Goal: Use online tool/utility: Use online tool/utility

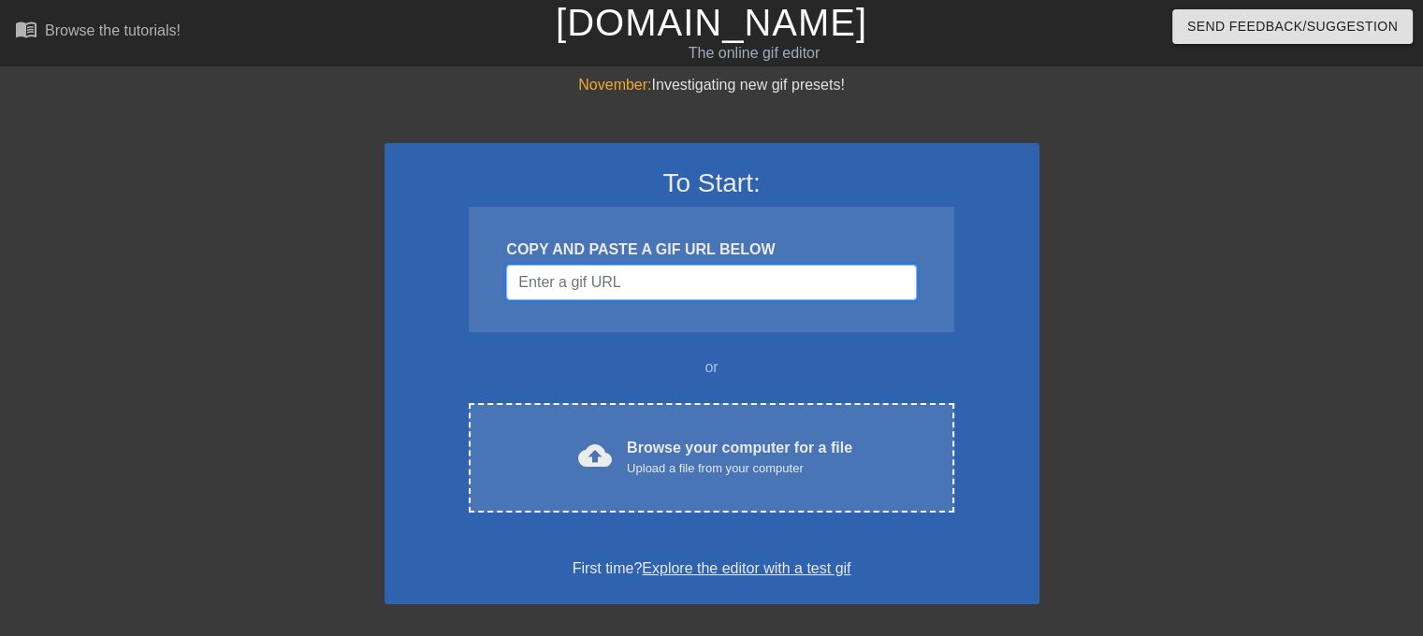
click at [756, 278] on input "Username" at bounding box center [711, 283] width 410 height 36
paste input "https://www.pinterest.com/pin/24488391713660318/"
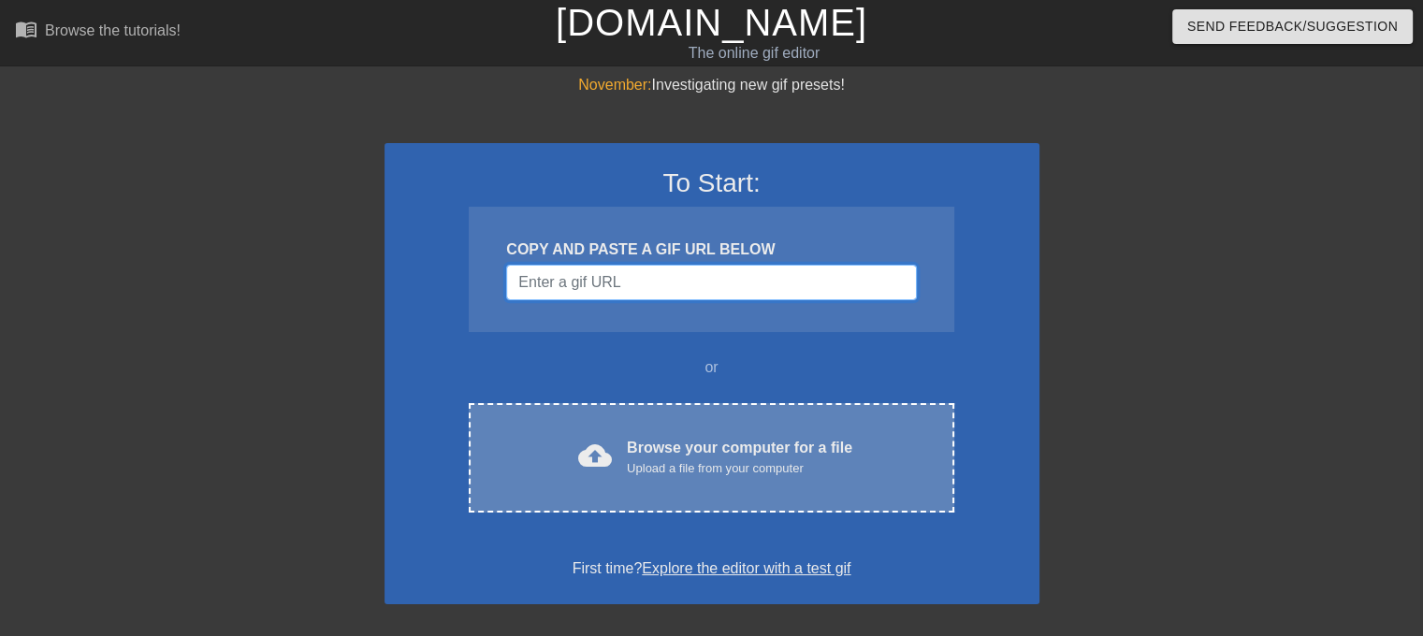
type input "https://www.pinterest.com/pin/24488391713660318/"
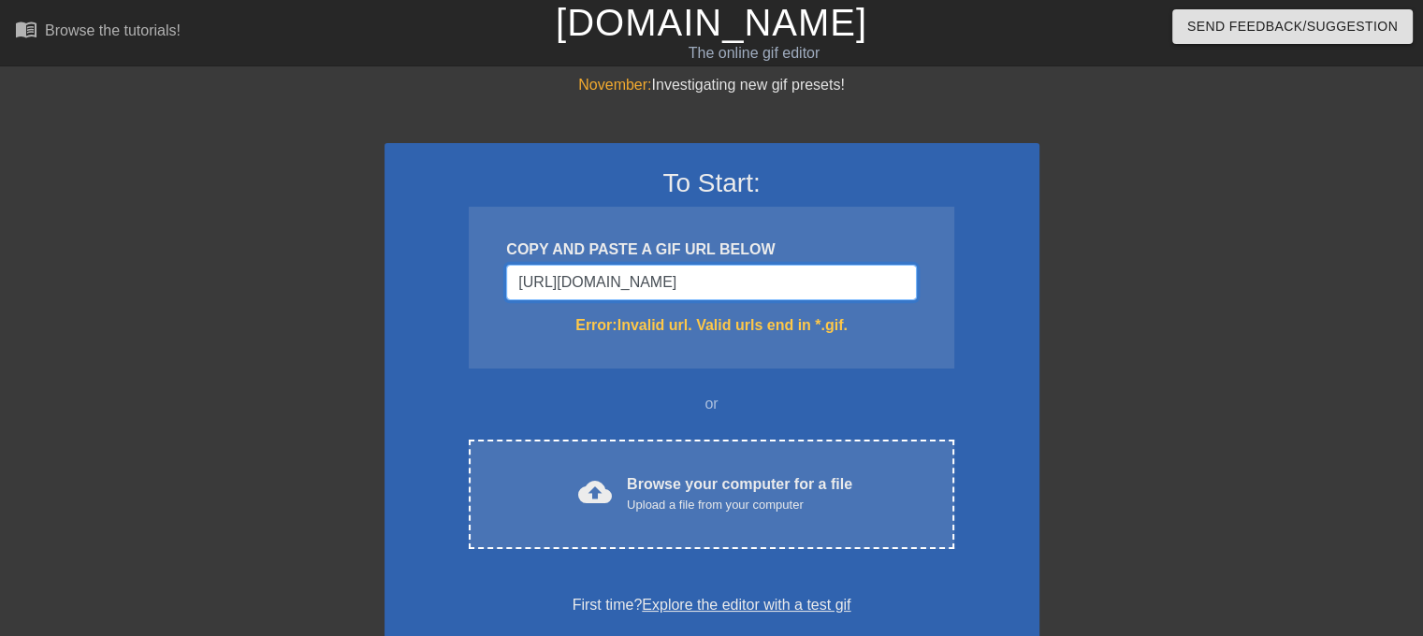
click at [886, 274] on input "https://www.pinterest.com/pin/24488391713660318/" at bounding box center [711, 283] width 410 height 36
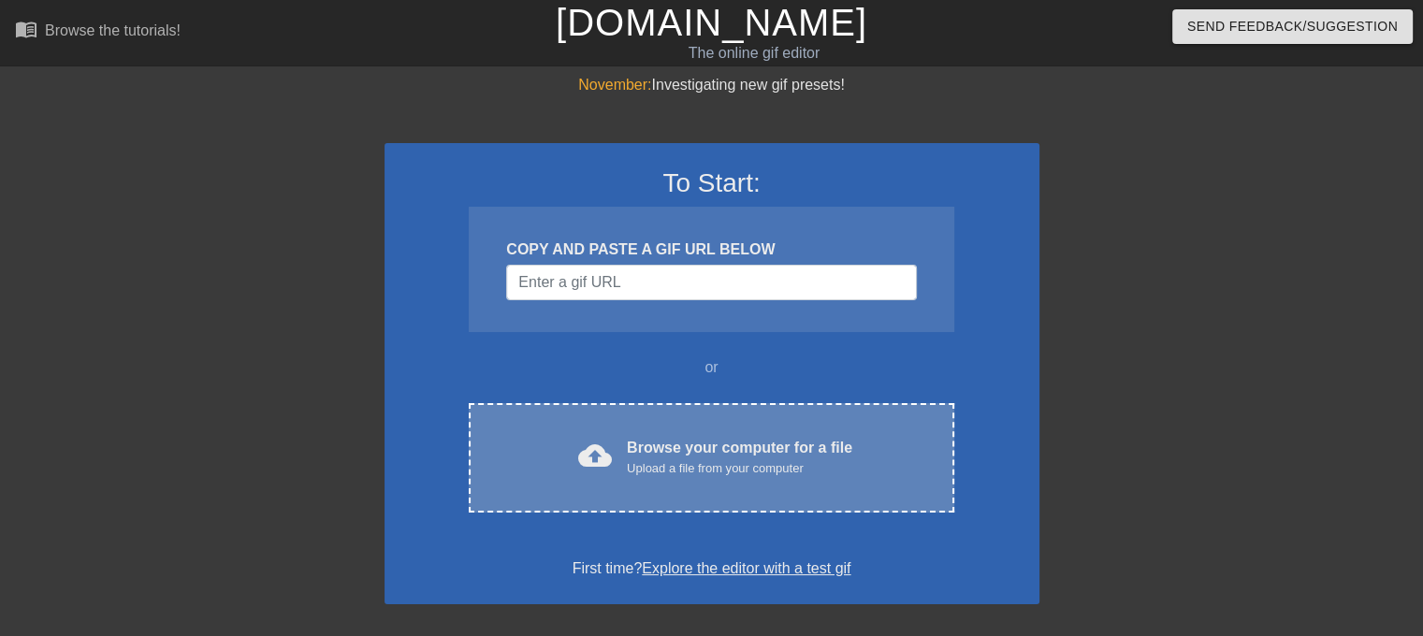
click at [842, 472] on div "Upload a file from your computer" at bounding box center [740, 468] width 226 height 19
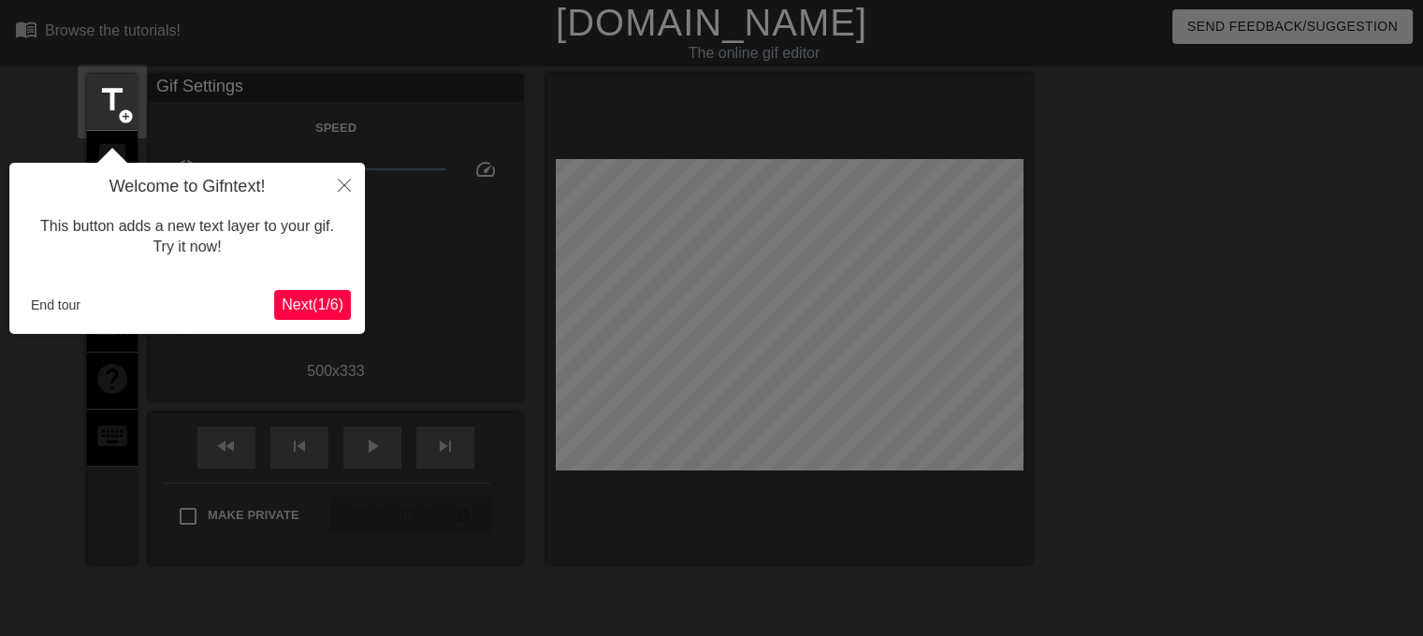
scroll to position [45, 0]
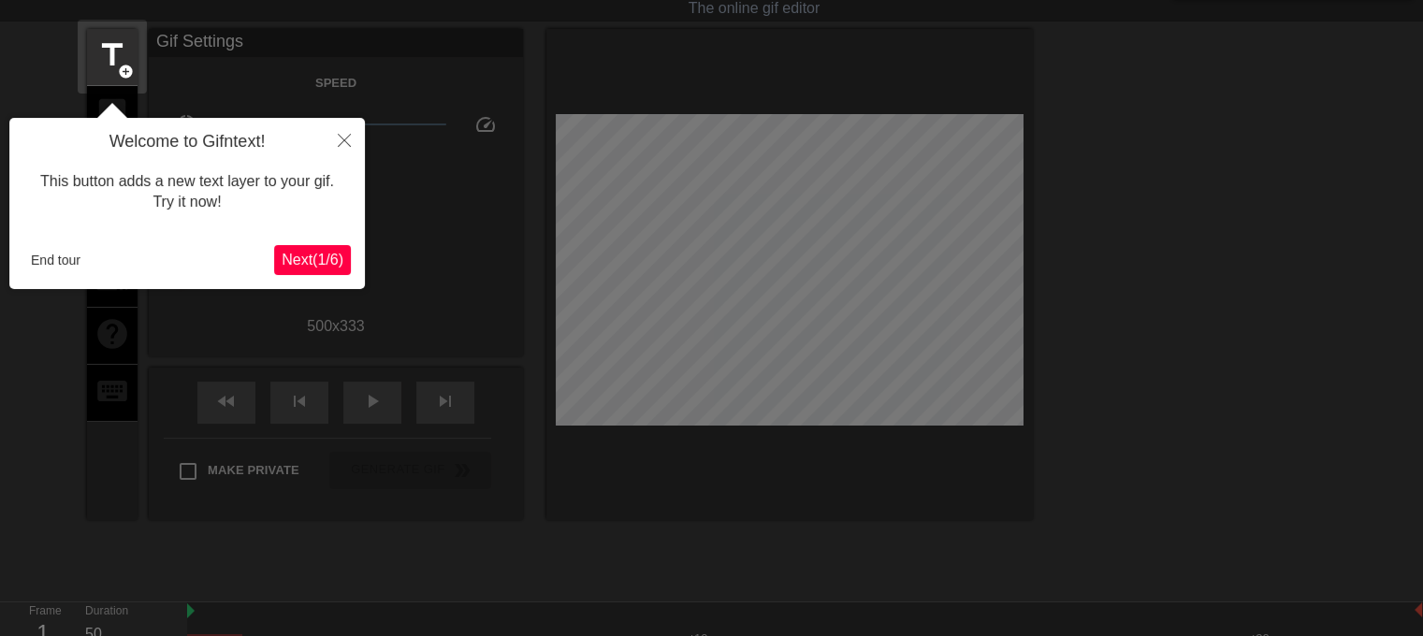
click at [326, 261] on span "Next ( 1 / 6 )" at bounding box center [313, 260] width 62 height 16
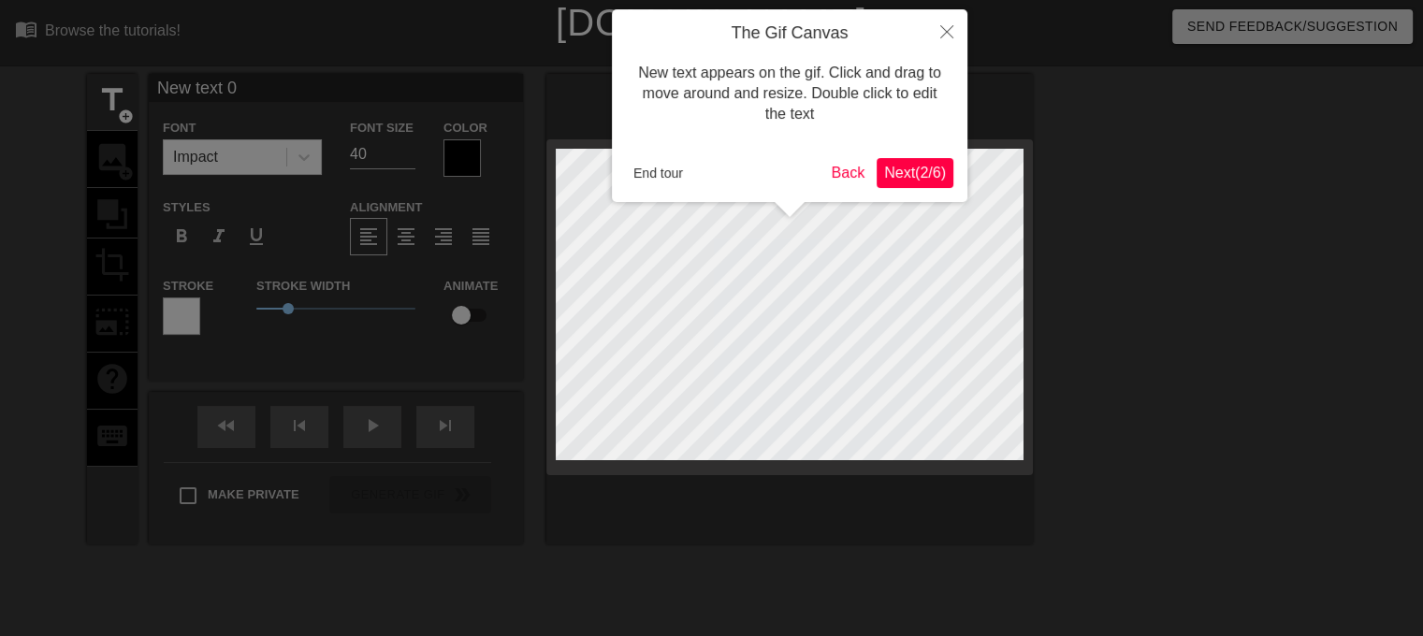
click at [917, 177] on span "Next ( 2 / 6 )" at bounding box center [915, 173] width 62 height 16
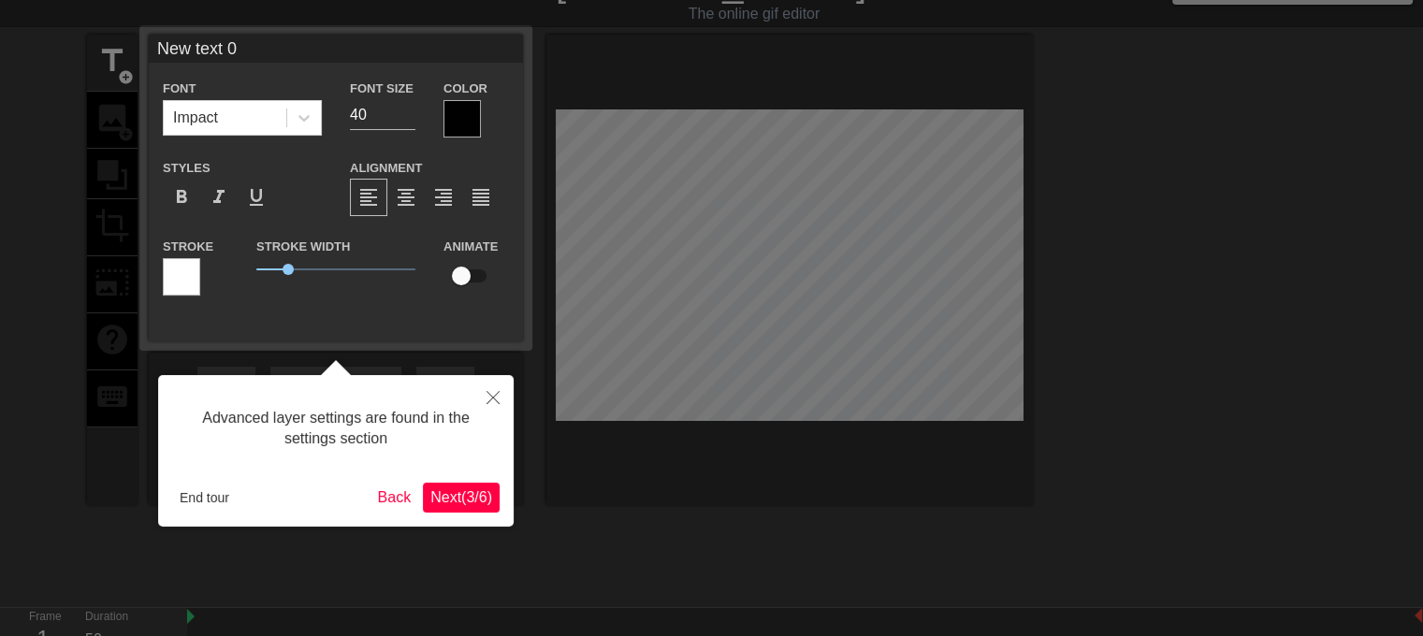
scroll to position [45, 0]
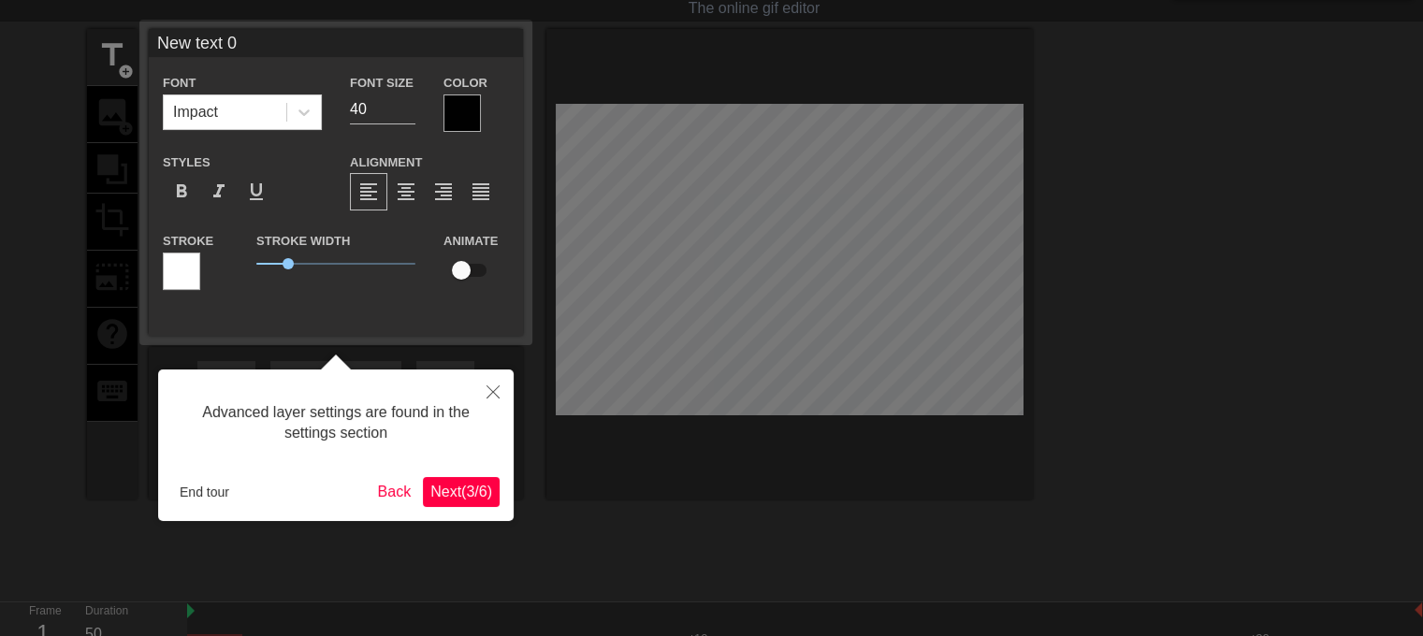
click at [453, 495] on span "Next ( 3 / 6 )" at bounding box center [461, 492] width 62 height 16
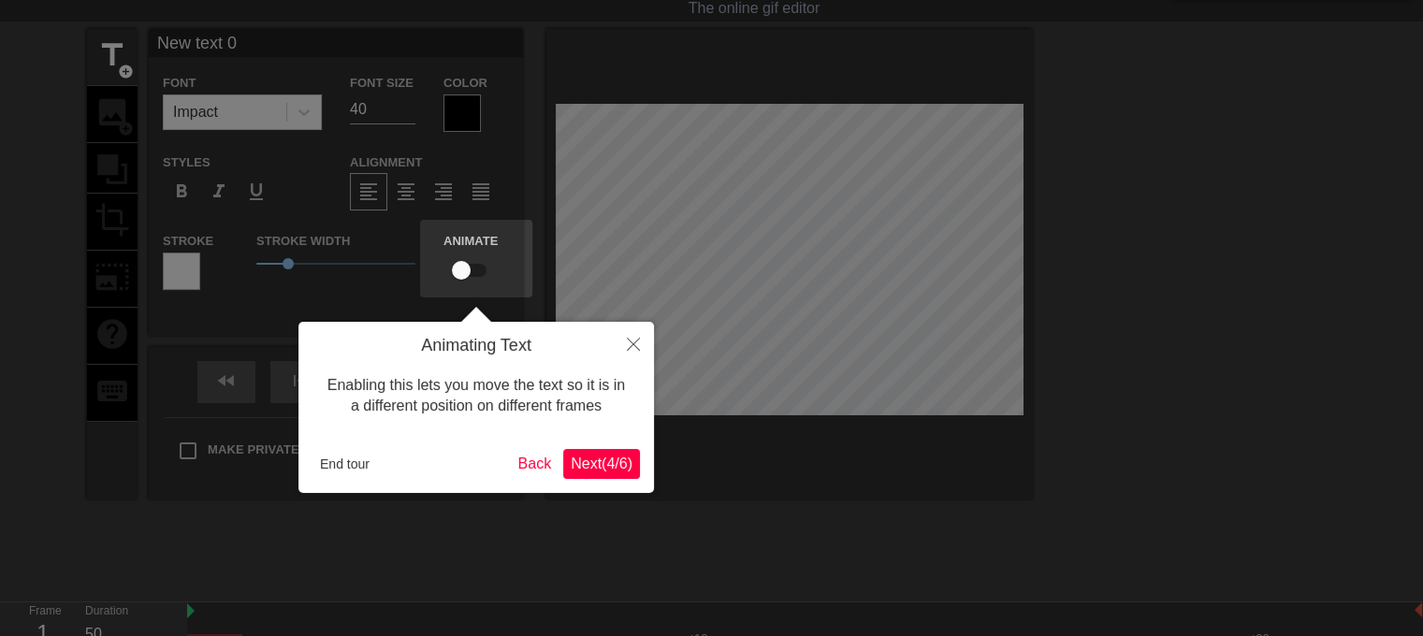
scroll to position [0, 0]
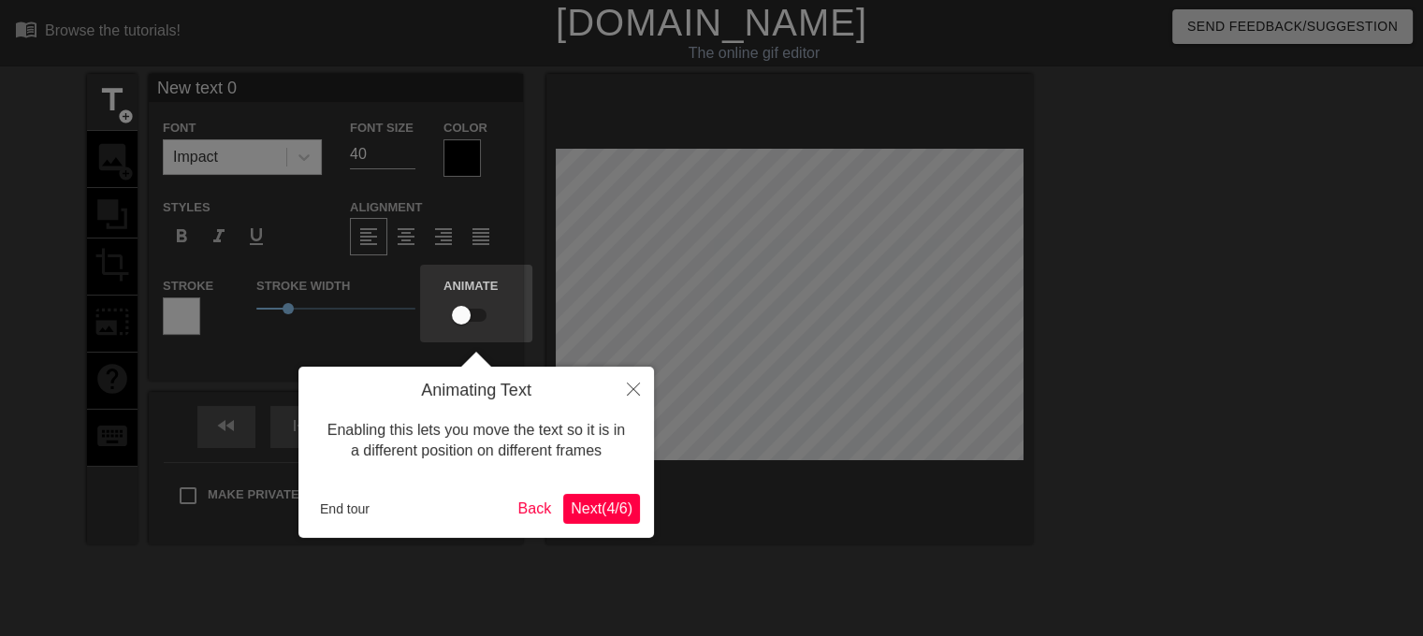
click at [636, 519] on button "Next ( 4 / 6 )" at bounding box center [601, 509] width 77 height 30
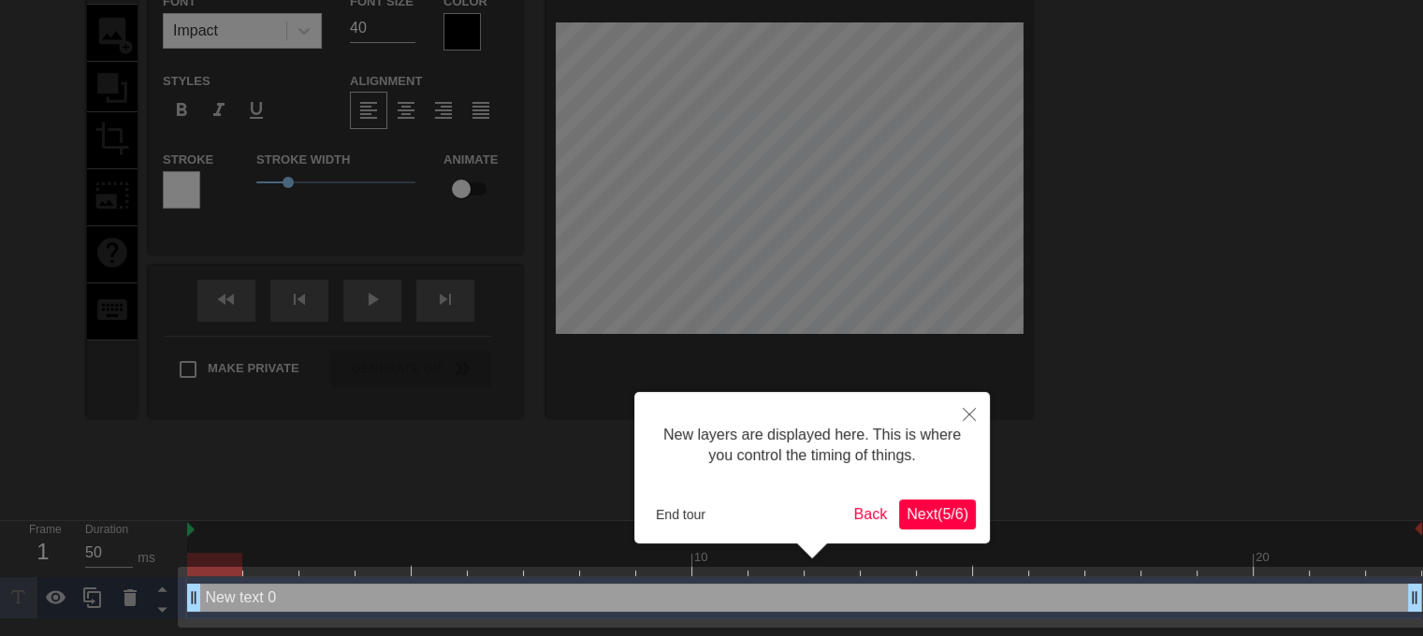
click at [938, 512] on span "Next ( 5 / 6 )" at bounding box center [938, 514] width 62 height 16
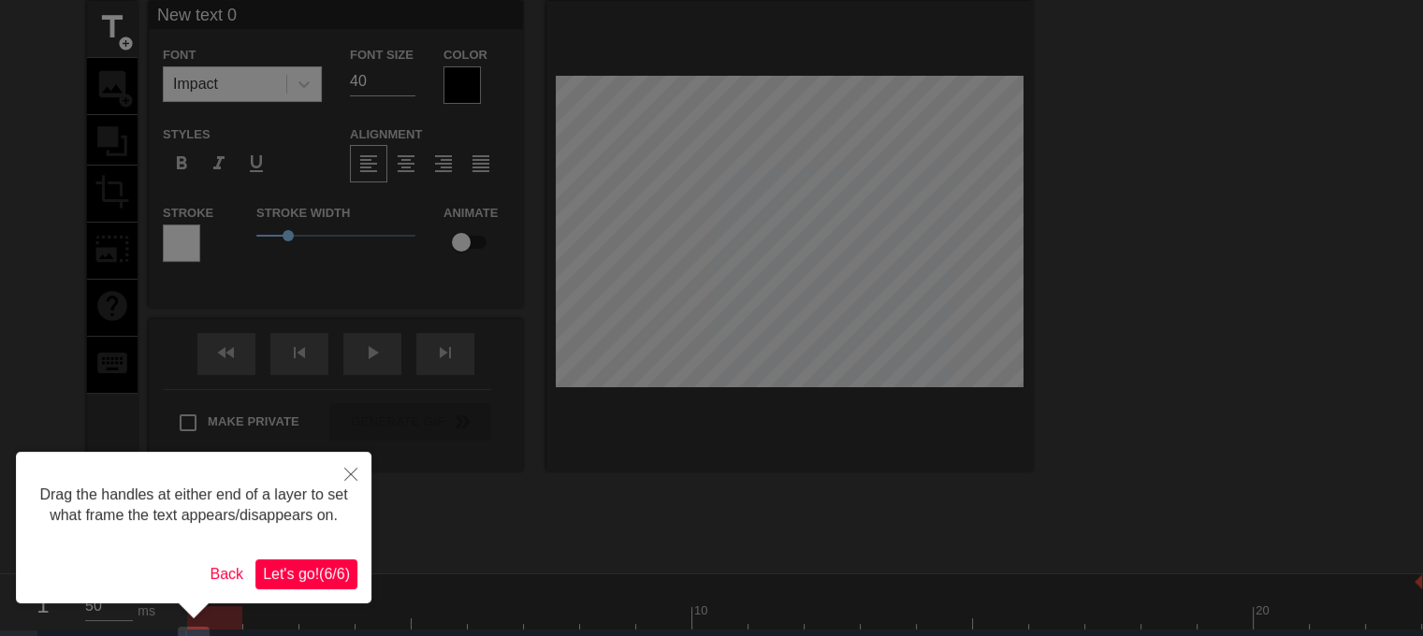
scroll to position [94, 0]
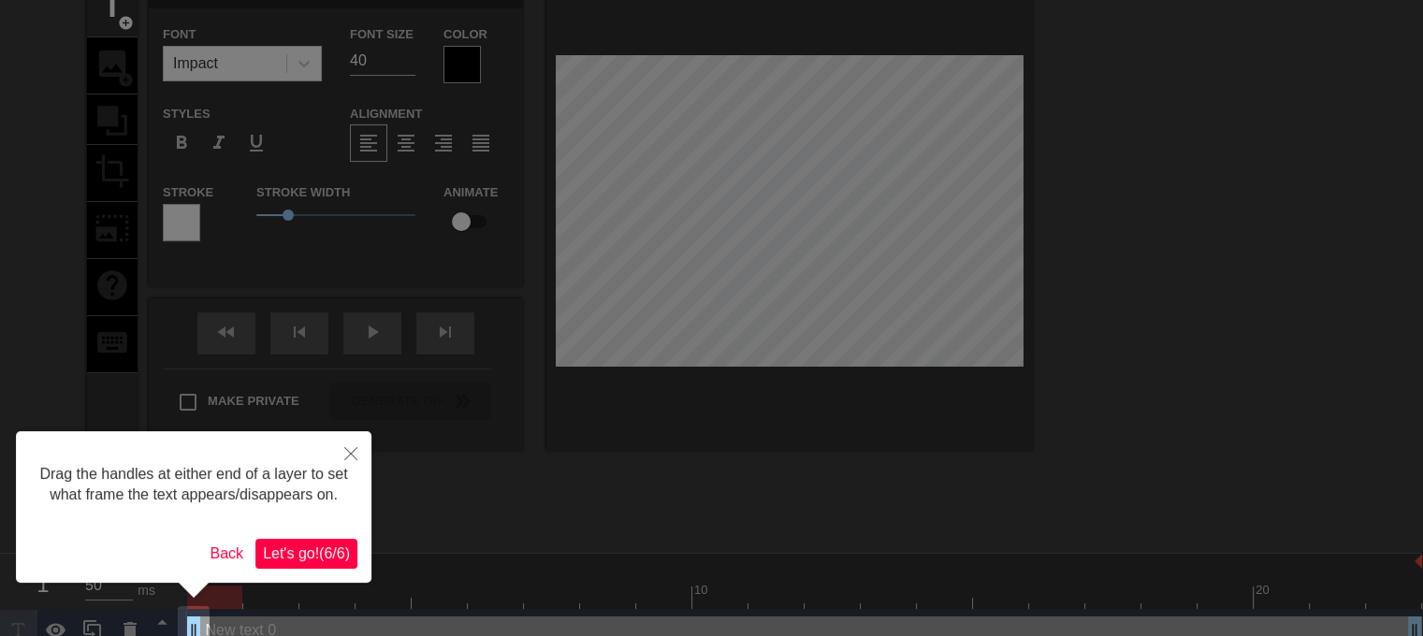
click at [318, 548] on span "Let's go! ( 6 / 6 )" at bounding box center [306, 554] width 87 height 16
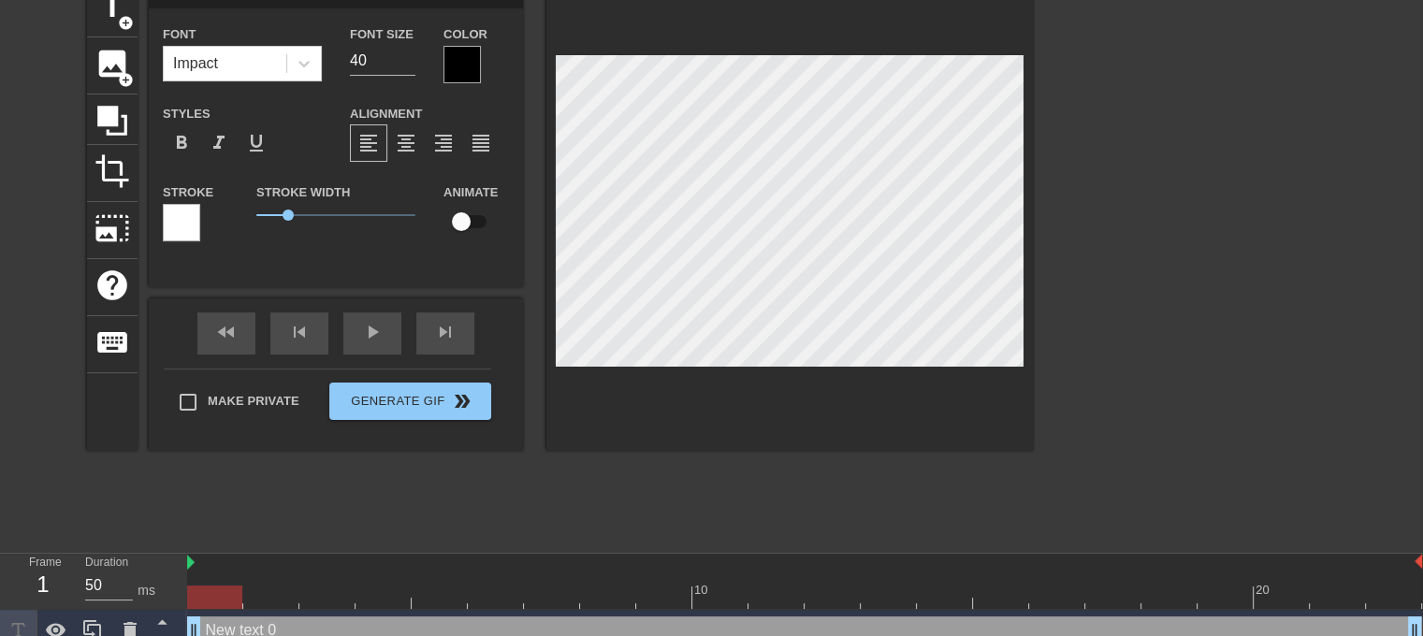
scroll to position [2, 2]
type input "Newtext 0"
type textarea "Newtext 0"
type input "Newext 0"
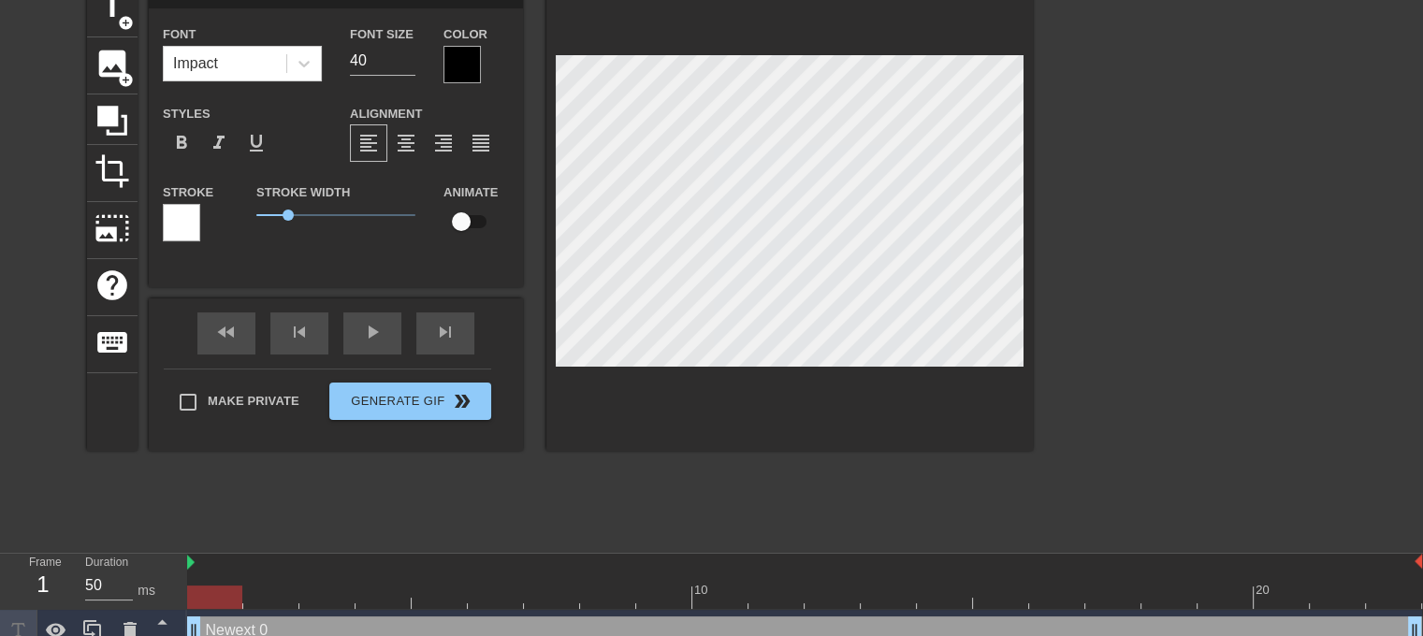
type textarea "Newext 0"
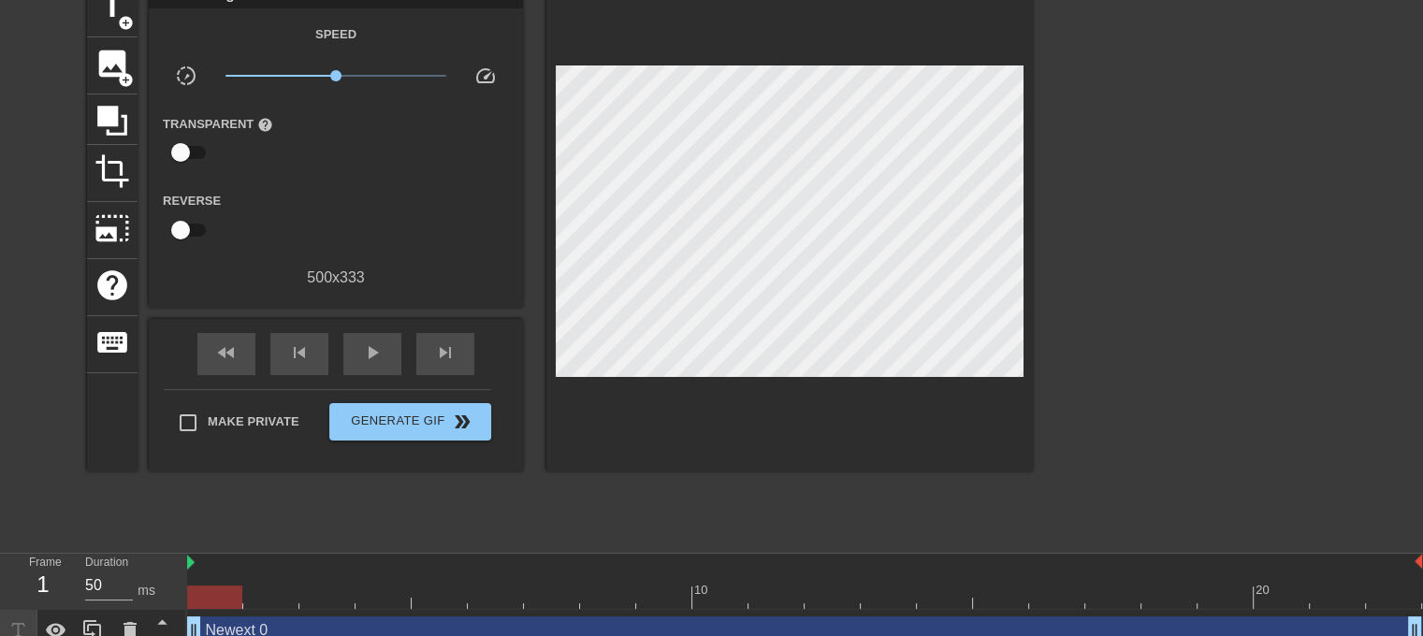
click at [1202, 400] on div at bounding box center [1195, 260] width 281 height 561
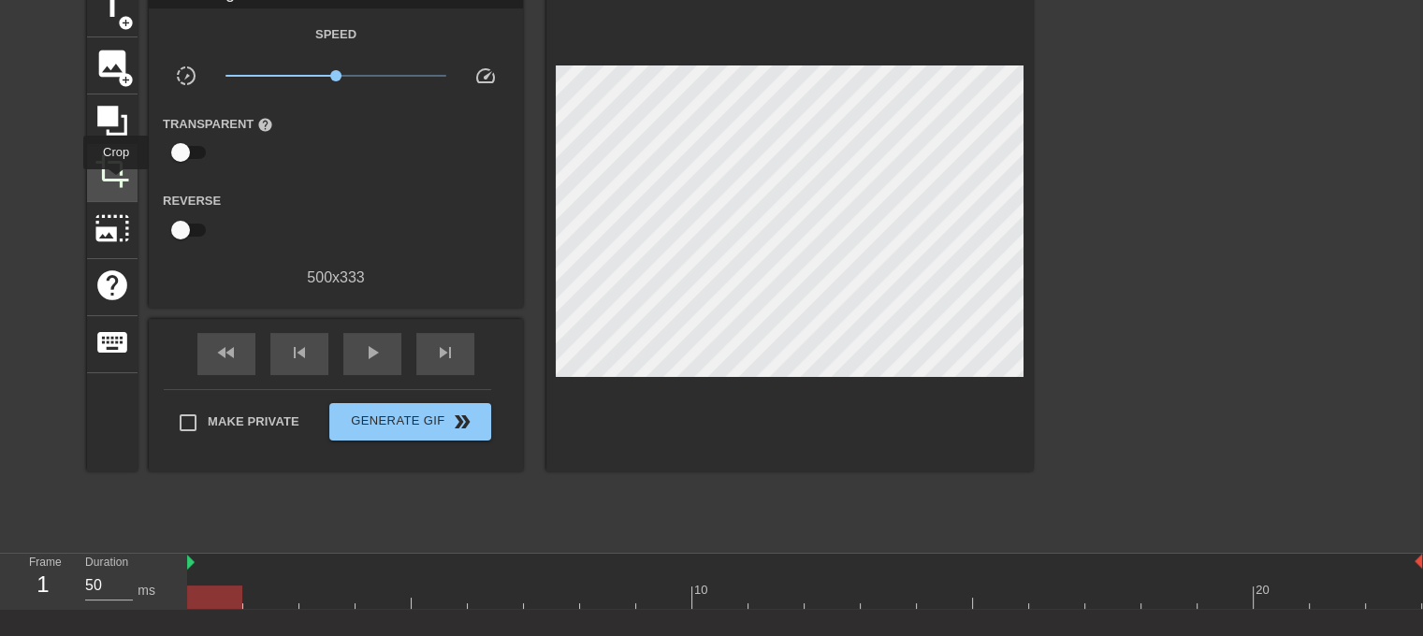
click at [116, 182] on span "crop" at bounding box center [113, 171] width 36 height 36
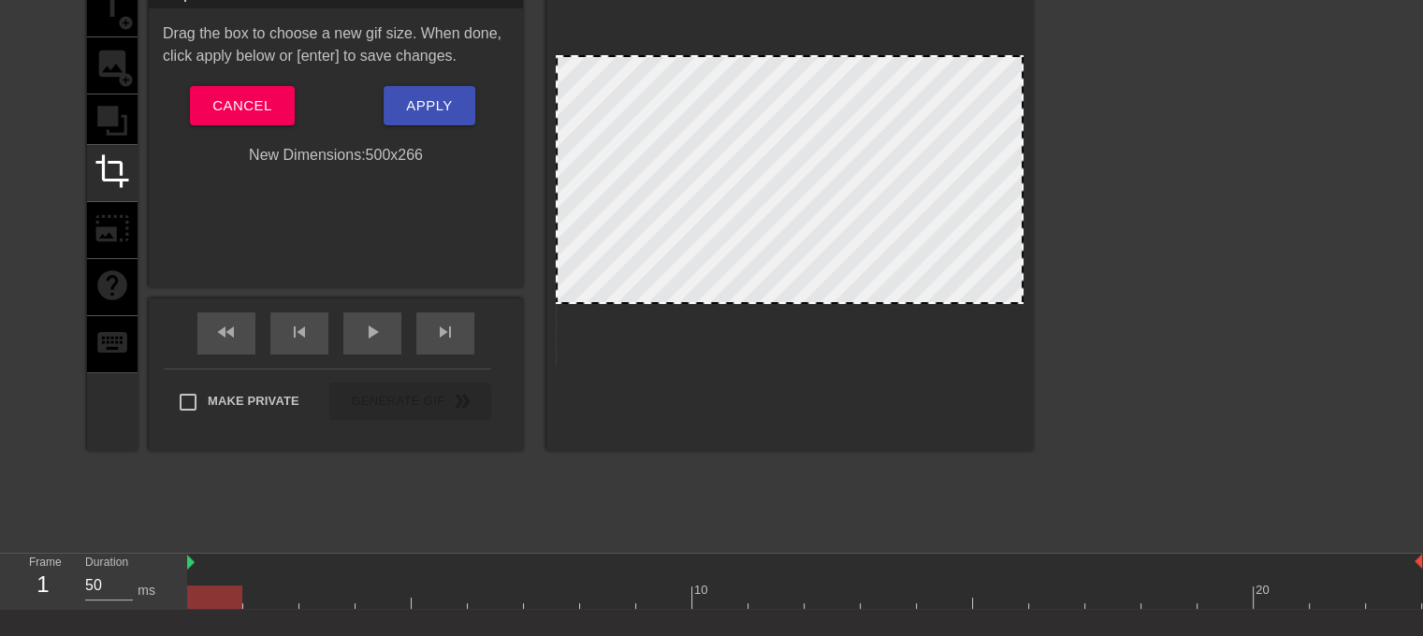
drag, startPoint x: 674, startPoint y: 365, endPoint x: 677, endPoint y: 302, distance: 62.8
click at [677, 302] on div at bounding box center [790, 302] width 464 height 9
click at [422, 103] on span "Apply" at bounding box center [429, 106] width 46 height 24
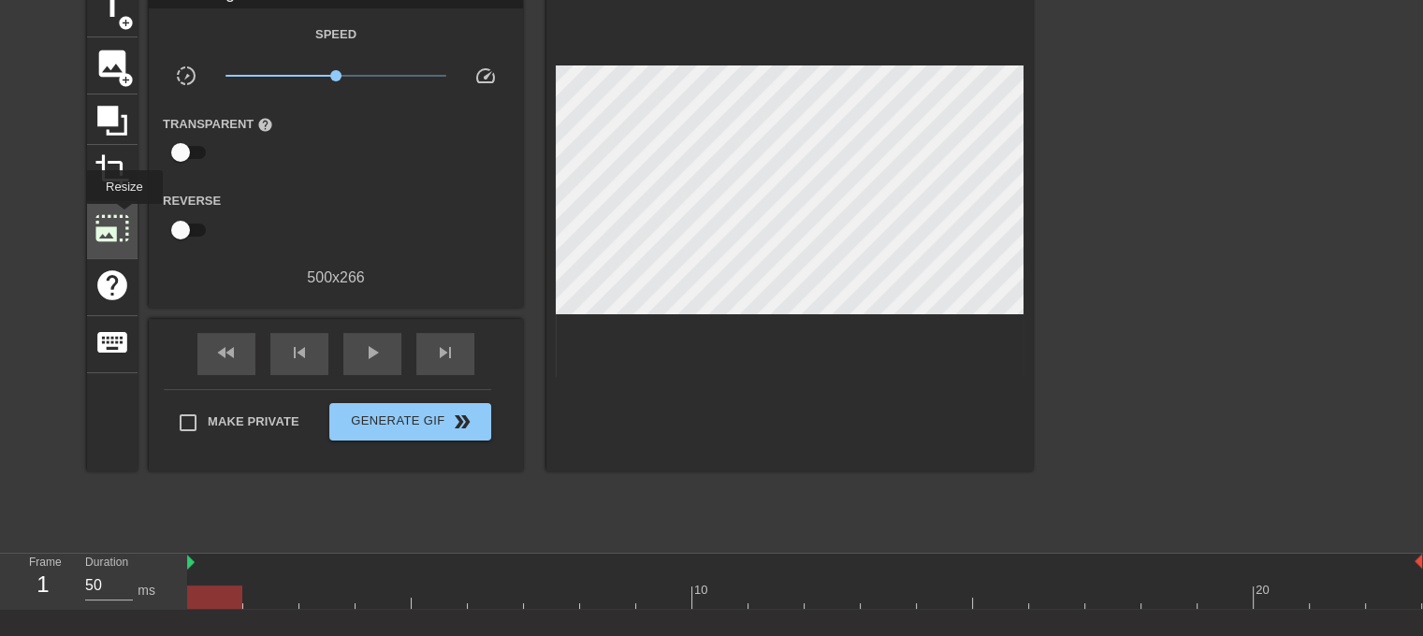
click at [123, 217] on span "photo_size_select_large" at bounding box center [113, 229] width 36 height 36
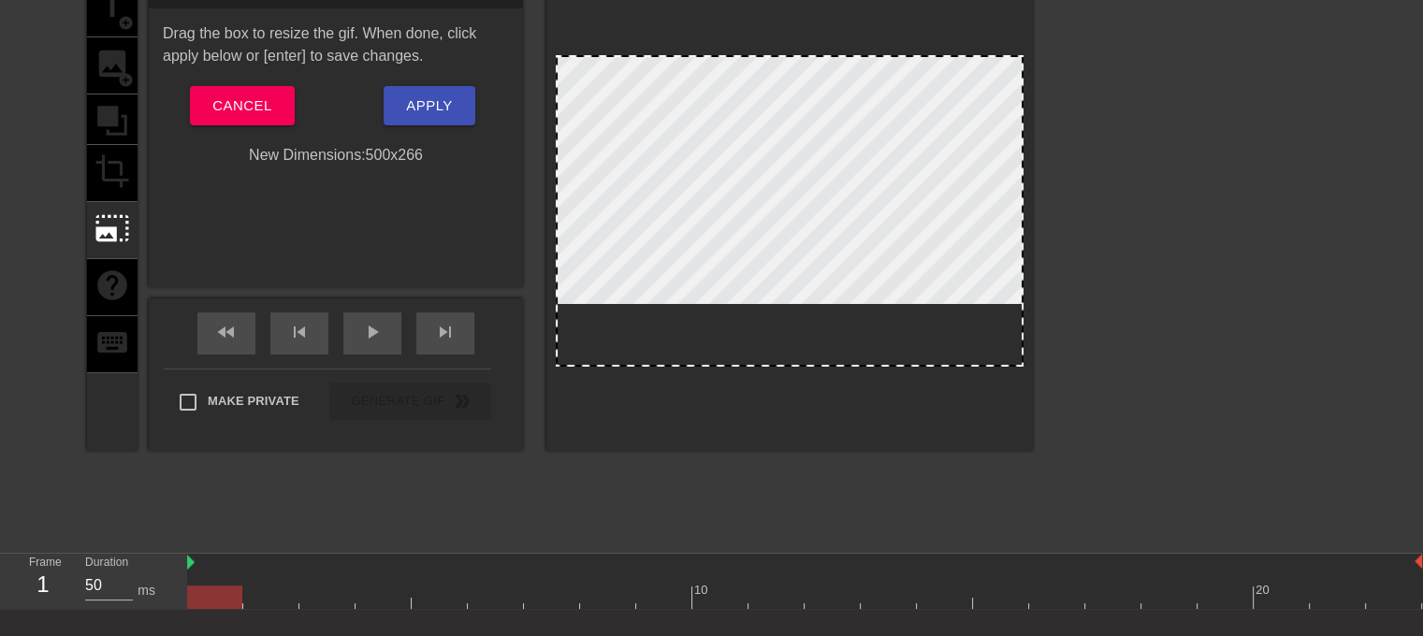
drag, startPoint x: 558, startPoint y: 365, endPoint x: 532, endPoint y: 377, distance: 28.0
click at [532, 377] on div "title add_circle image add_circle crop photo_size_select_large help keyboard Re…" at bounding box center [560, 215] width 946 height 471
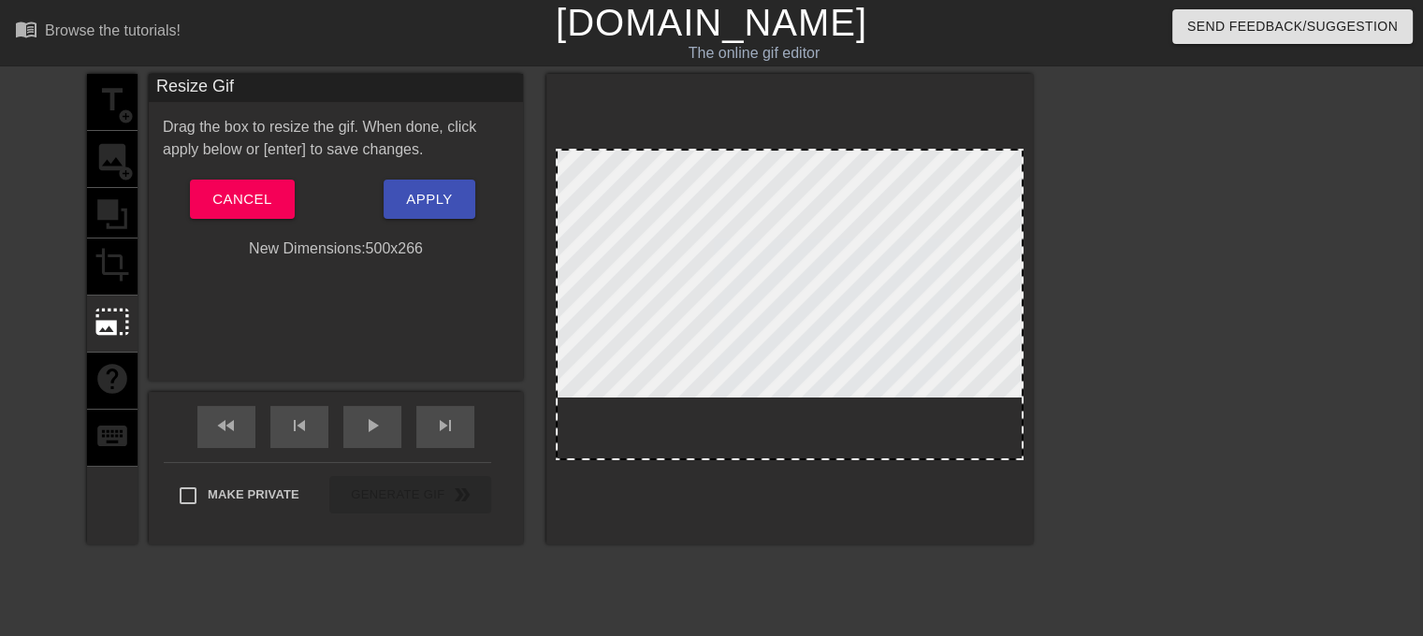
drag, startPoint x: 902, startPoint y: 456, endPoint x: 900, endPoint y: 482, distance: 26.3
click at [900, 482] on div at bounding box center [789, 309] width 487 height 471
drag, startPoint x: 1020, startPoint y: 171, endPoint x: 1042, endPoint y: 174, distance: 22.6
click at [1042, 174] on div "title add_circle image add_circle crop photo_size_select_large help keyboard Re…" at bounding box center [711, 354] width 1423 height 561
click at [119, 436] on div "title add_circle image add_circle crop photo_size_select_large help keyboard" at bounding box center [112, 309] width 51 height 471
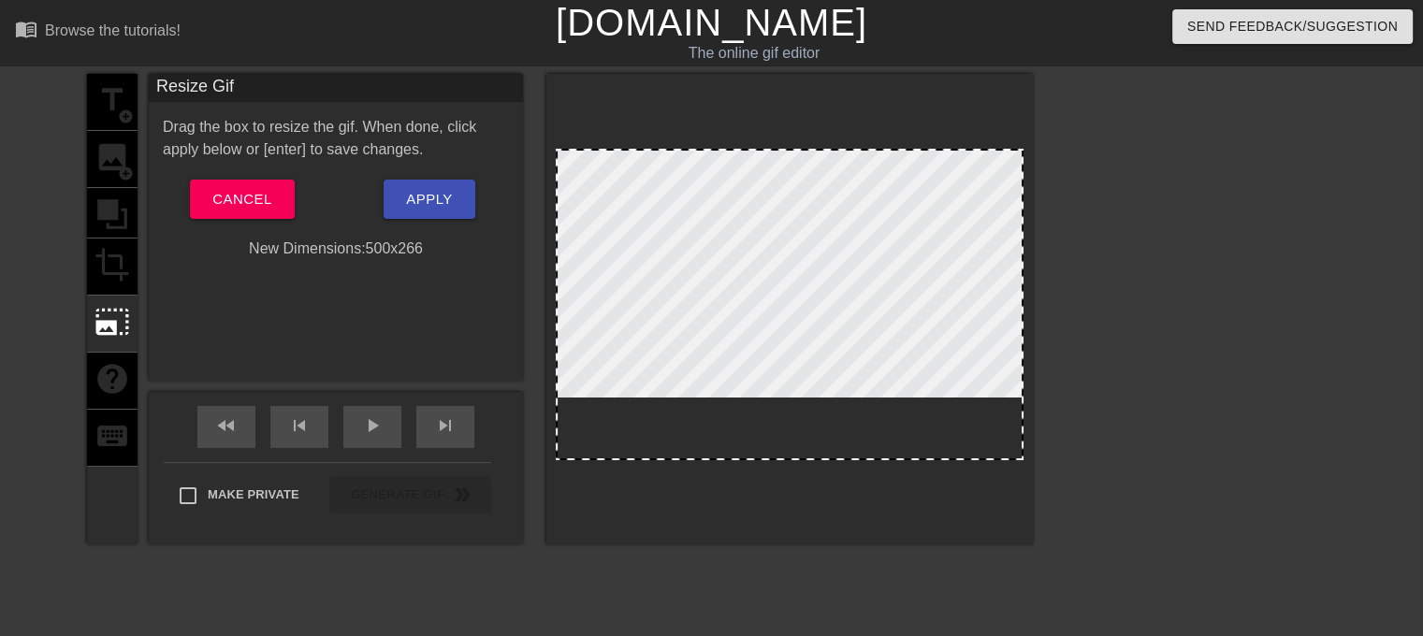
click at [92, 438] on div "title add_circle image add_circle crop photo_size_select_large help keyboard" at bounding box center [112, 309] width 51 height 471
click at [120, 358] on div "title add_circle image add_circle crop photo_size_select_large help keyboard" at bounding box center [112, 309] width 51 height 471
click at [235, 199] on span "Cancel" at bounding box center [241, 199] width 59 height 24
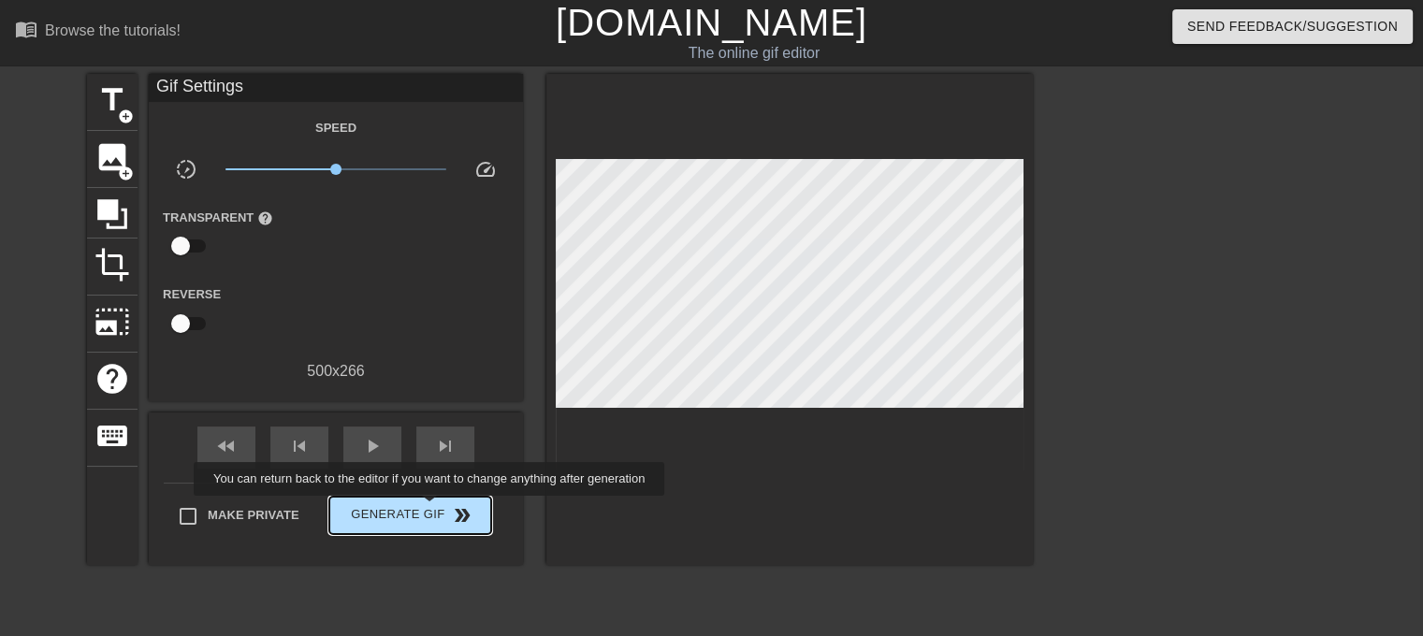
click at [431, 509] on span "Generate Gif double_arrow" at bounding box center [410, 515] width 147 height 22
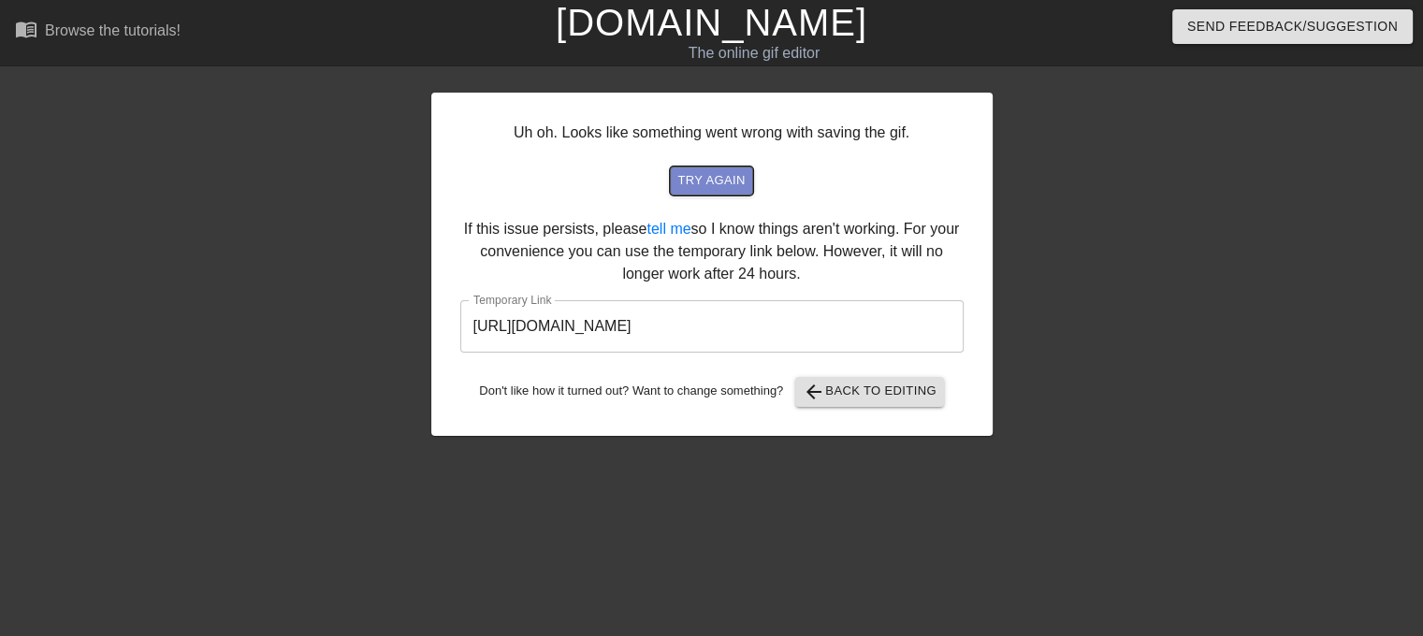
click at [714, 184] on span "try again" at bounding box center [710, 181] width 67 height 22
click at [731, 182] on span "try again" at bounding box center [710, 181] width 67 height 22
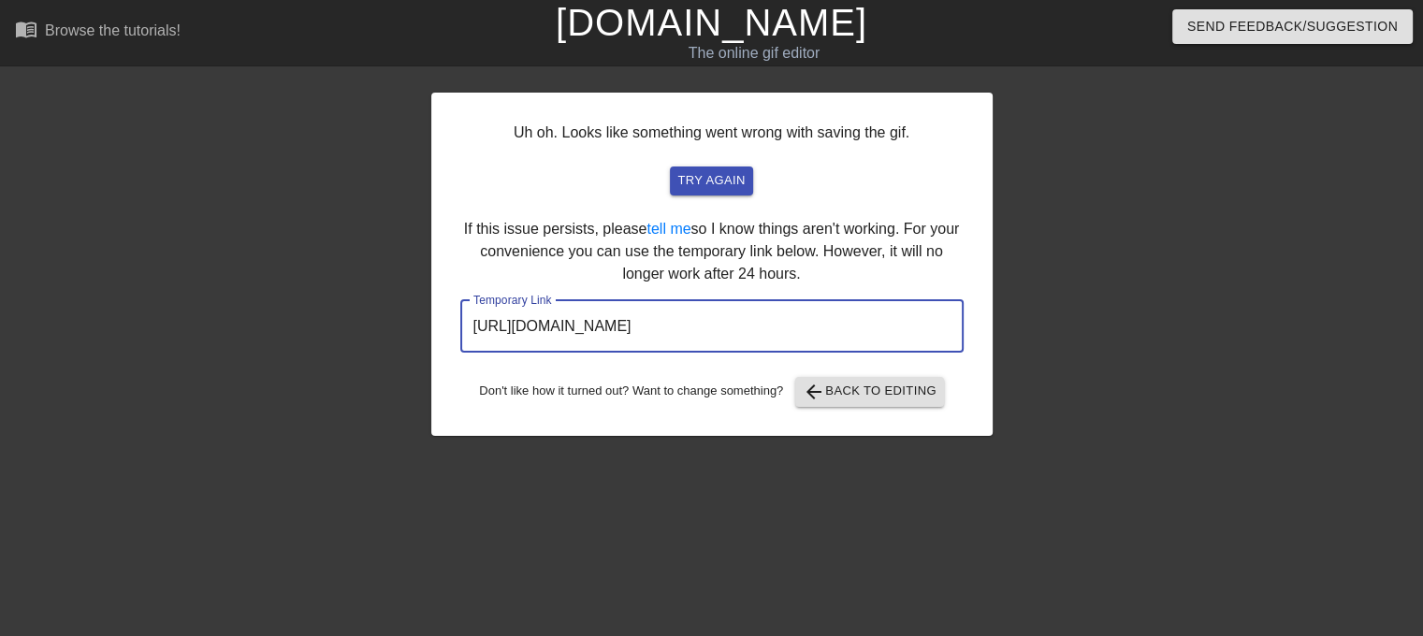
drag, startPoint x: 898, startPoint y: 325, endPoint x: 460, endPoint y: 324, distance: 437.9
click at [442, 347] on div "Uh oh. Looks like something went wrong with saving the gif. try again If this i…" at bounding box center [711, 264] width 561 height 343
click at [876, 389] on span "arrow_back Back to Editing" at bounding box center [870, 392] width 134 height 22
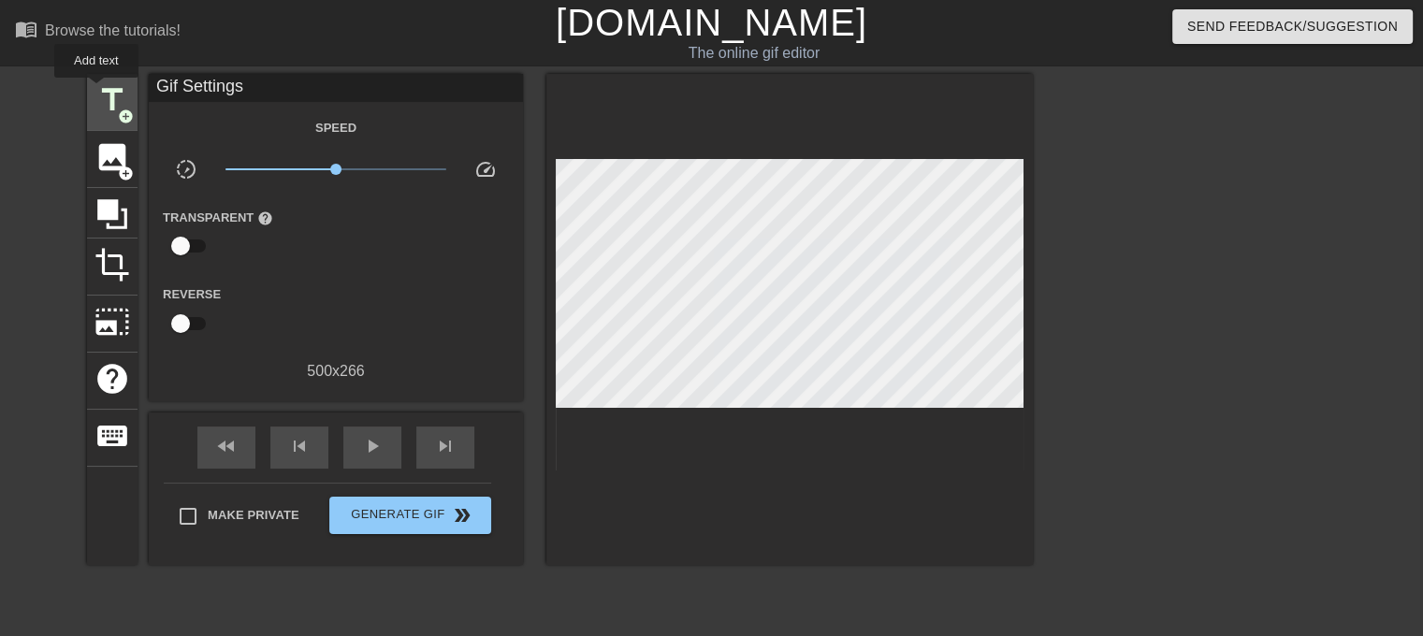
click at [96, 91] on span "title" at bounding box center [113, 100] width 36 height 36
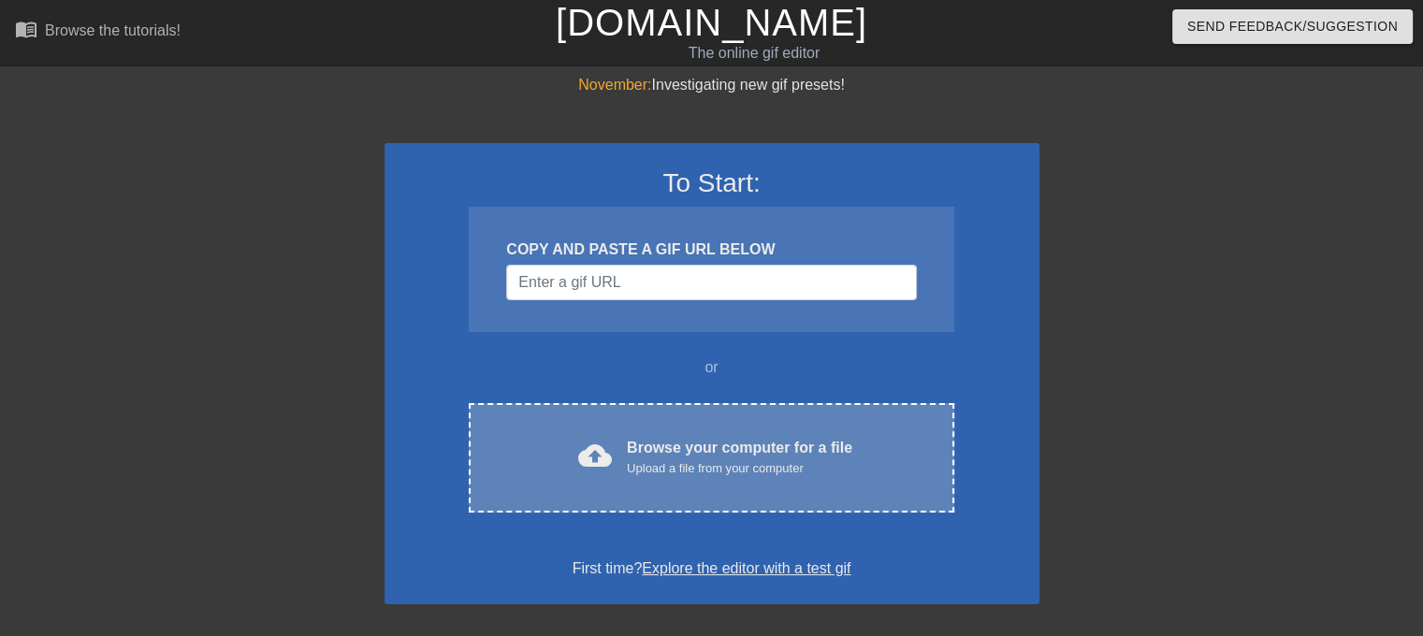
click at [835, 452] on div "Browse your computer for a file Upload a file from your computer" at bounding box center [740, 457] width 226 height 41
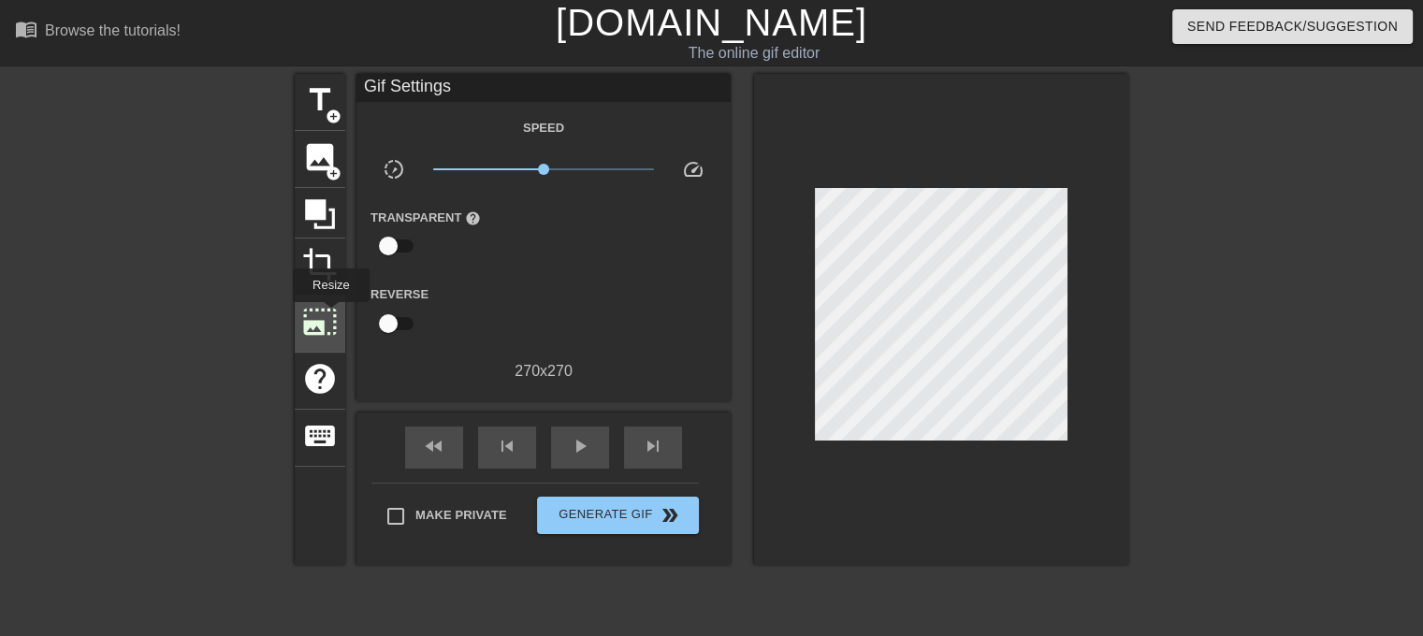
click at [329, 315] on span "photo_size_select_large" at bounding box center [320, 322] width 36 height 36
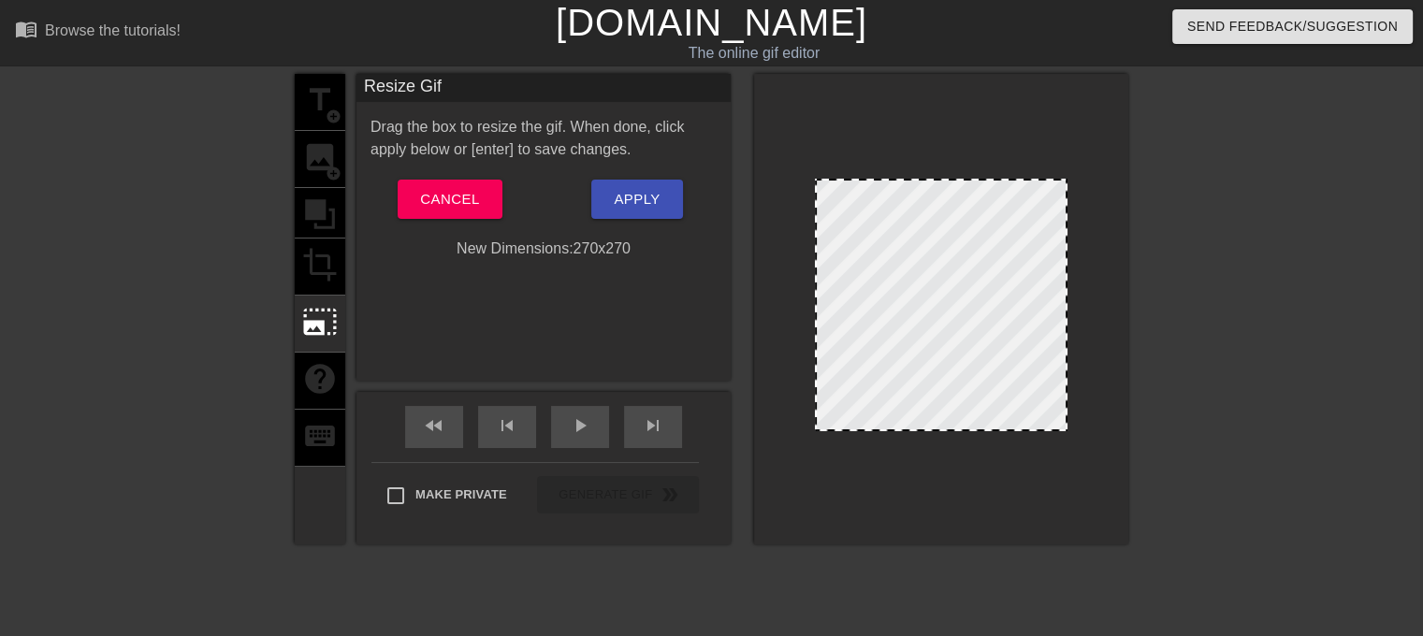
click at [842, 240] on div at bounding box center [941, 305] width 253 height 253
drag, startPoint x: 850, startPoint y: 175, endPoint x: 840, endPoint y: 145, distance: 31.4
click at [840, 145] on div at bounding box center [941, 309] width 374 height 471
click at [322, 260] on div "title add_circle image add_circle crop photo_size_select_large help keyboard" at bounding box center [320, 309] width 51 height 471
click at [321, 265] on div "title add_circle image add_circle crop photo_size_select_large help keyboard" at bounding box center [320, 309] width 51 height 471
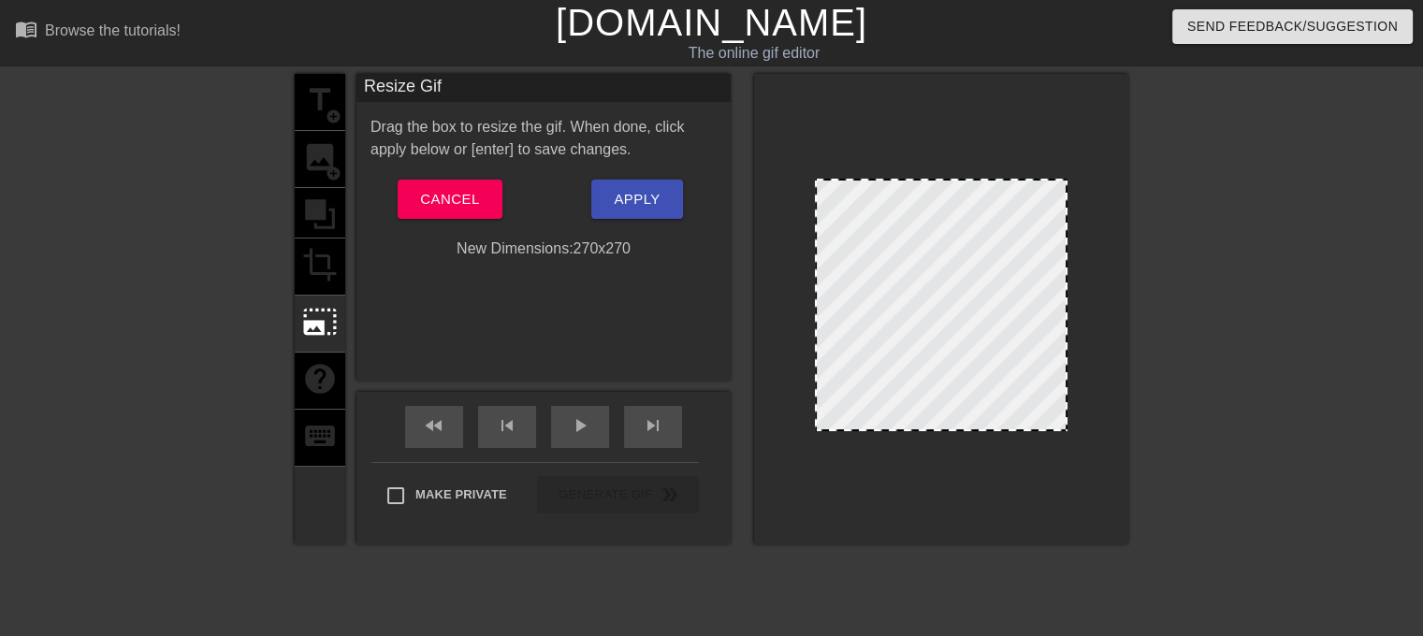
click at [974, 373] on div at bounding box center [941, 305] width 253 height 253
drag, startPoint x: 1051, startPoint y: 429, endPoint x: 1232, endPoint y: 471, distance: 186.1
click at [1232, 471] on div "title add_circle image add_circle crop photo_size_select_large help keyboard Re…" at bounding box center [711, 354] width 1423 height 561
click at [415, 200] on button "Cancel" at bounding box center [450, 199] width 104 height 39
